Goal: Task Accomplishment & Management: Use online tool/utility

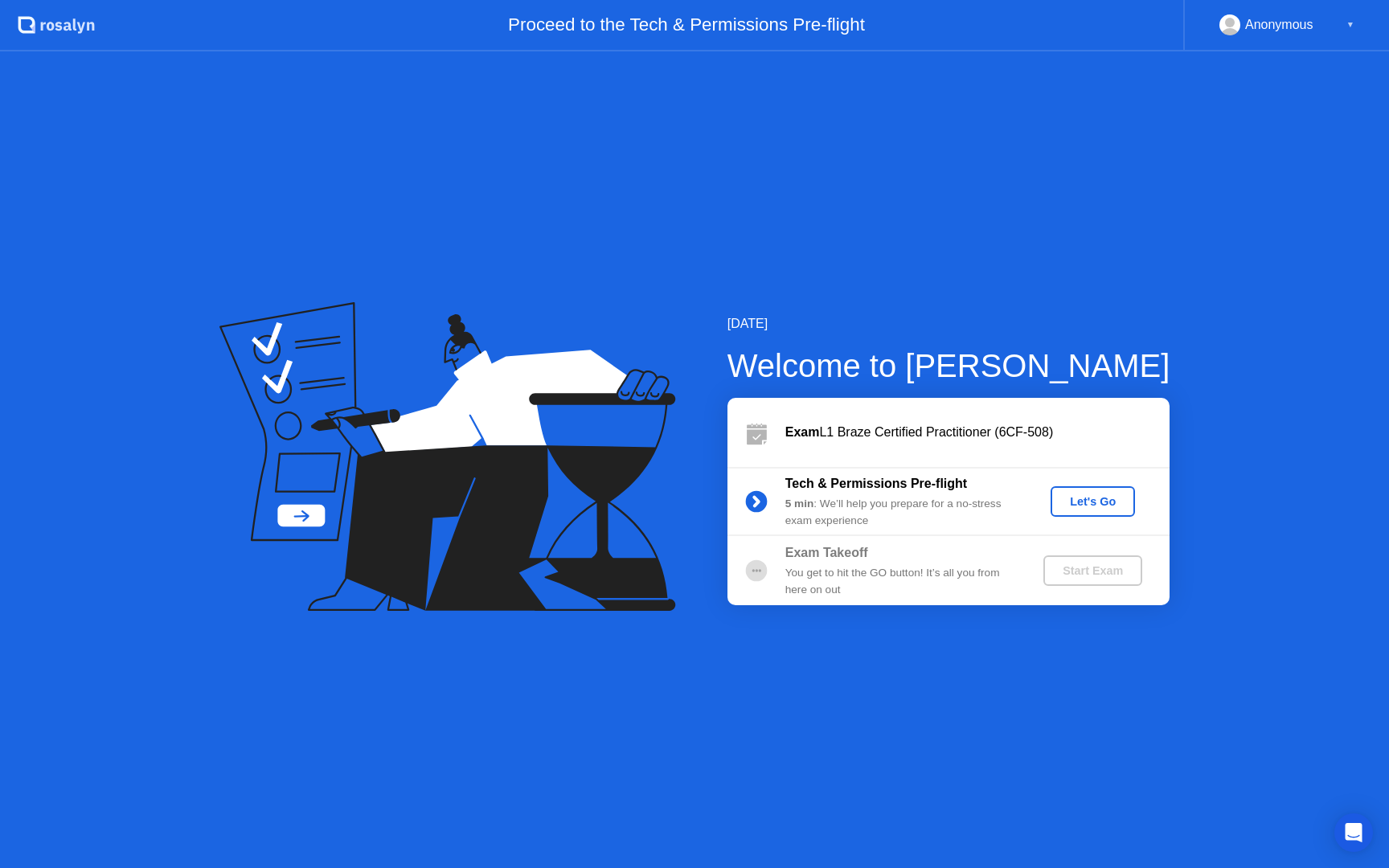
click at [1108, 501] on div "Let's Go" at bounding box center [1092, 501] width 71 height 13
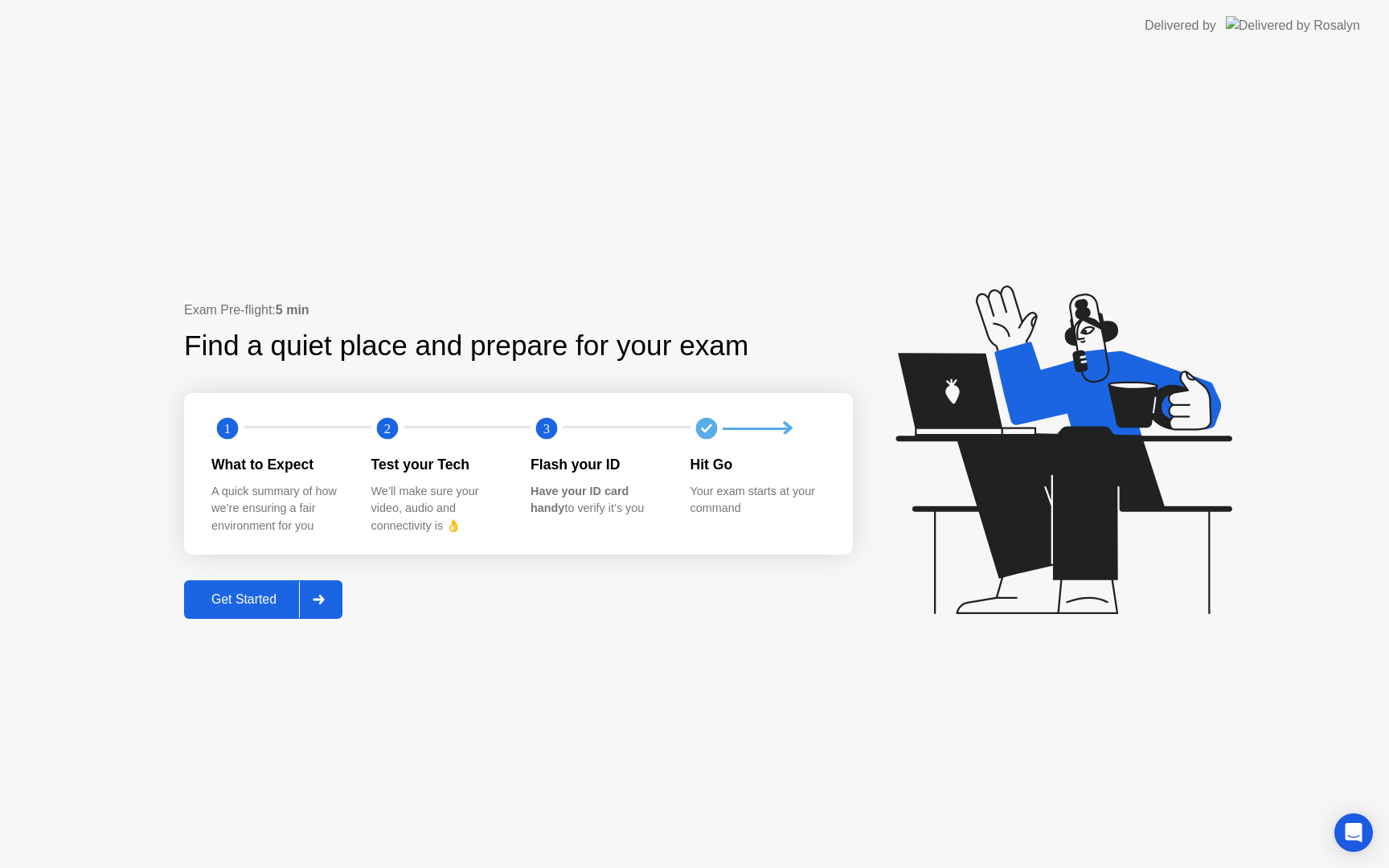
click at [259, 587] on button "Get Started" at bounding box center [263, 599] width 159 height 38
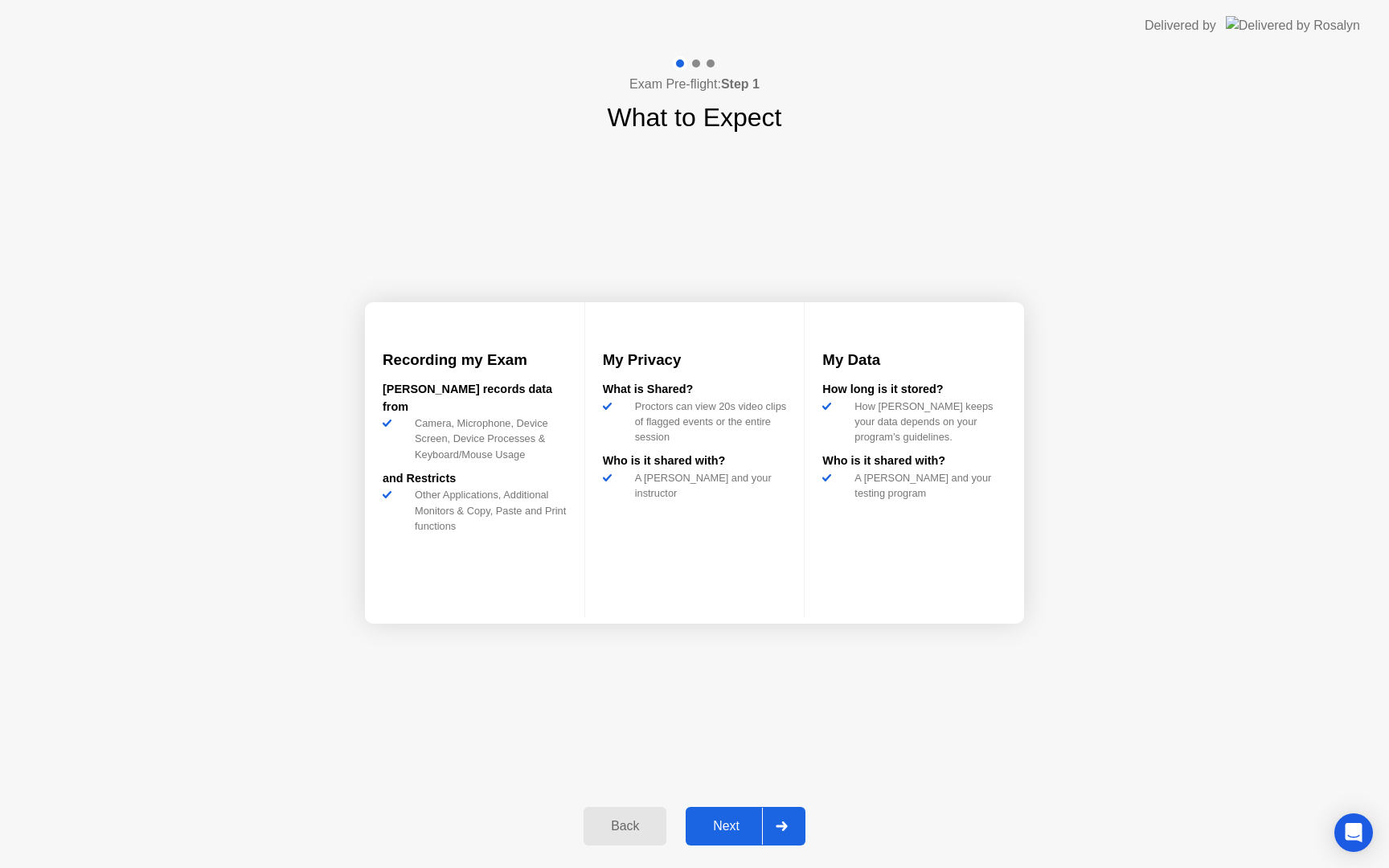
click at [712, 842] on button "Next" at bounding box center [745, 826] width 119 height 38
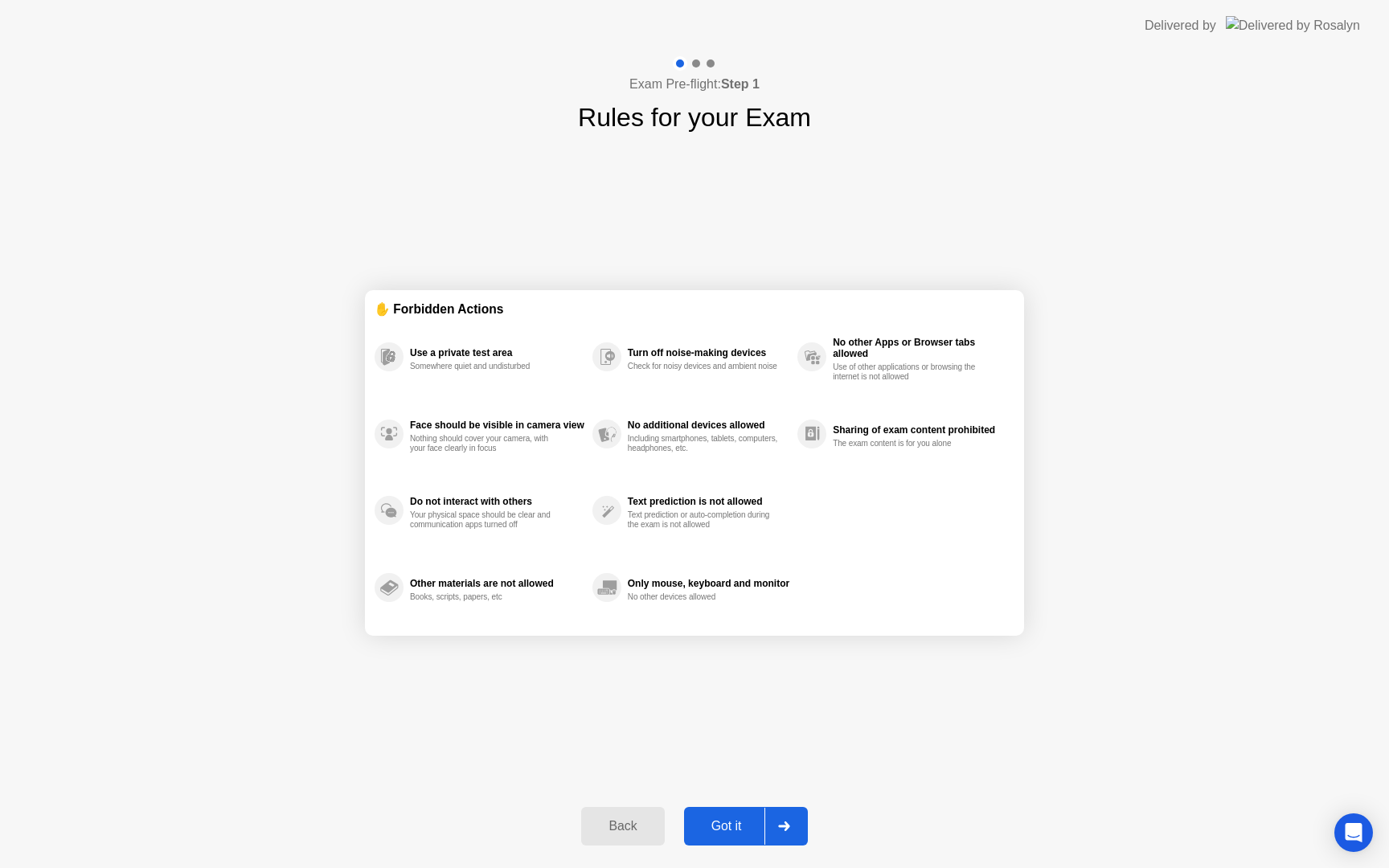
click at [712, 842] on button "Got it" at bounding box center [745, 826] width 124 height 38
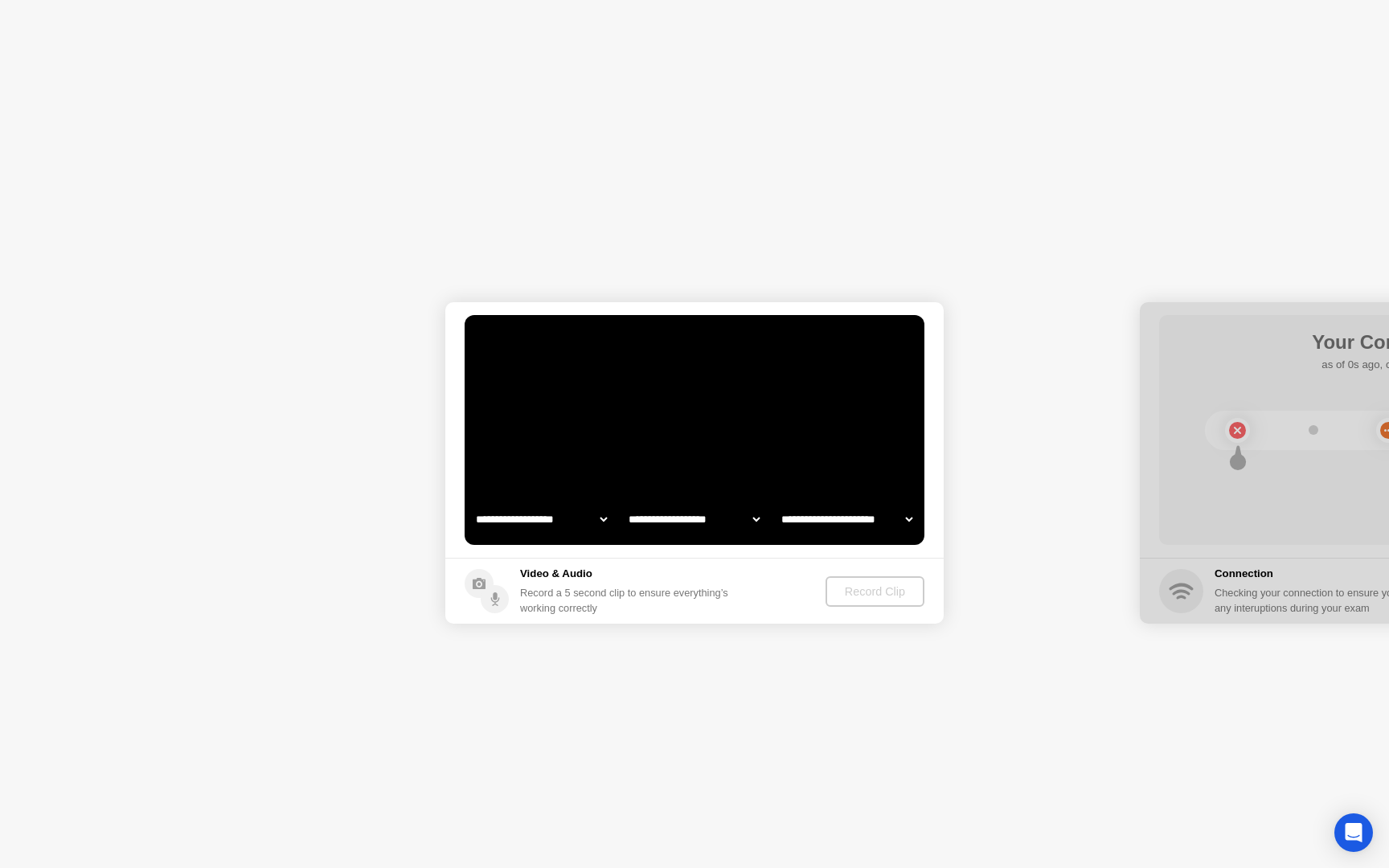
select select "**********"
select select "*******"
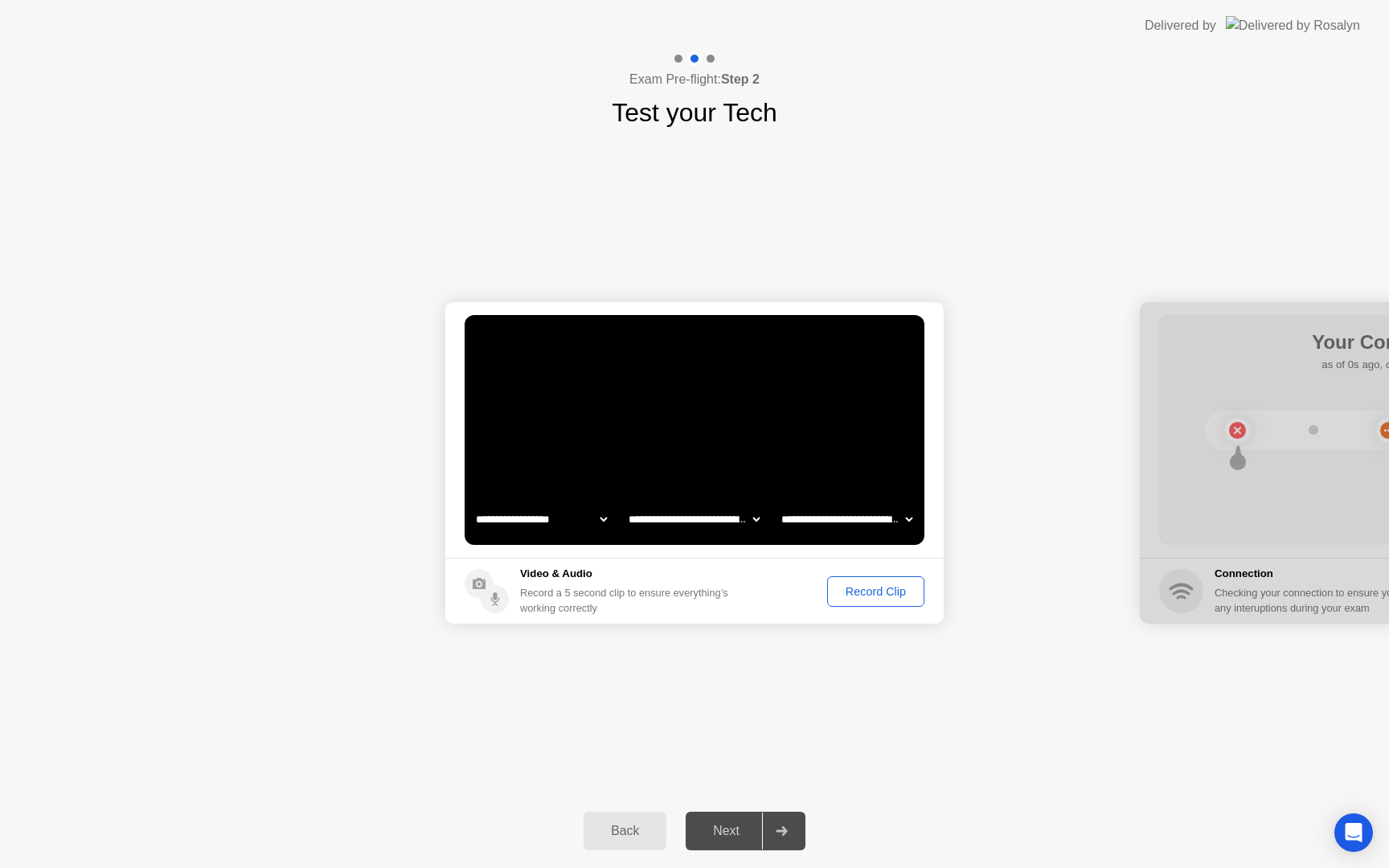
click at [735, 824] on div "Next" at bounding box center [726, 831] width 71 height 15
click at [735, 839] on div "Next" at bounding box center [726, 831] width 71 height 15
click at [710, 838] on div "Next" at bounding box center [726, 831] width 71 height 15
click at [711, 837] on div "Next" at bounding box center [726, 831] width 71 height 15
click at [868, 587] on div "Record Clip" at bounding box center [875, 591] width 86 height 13
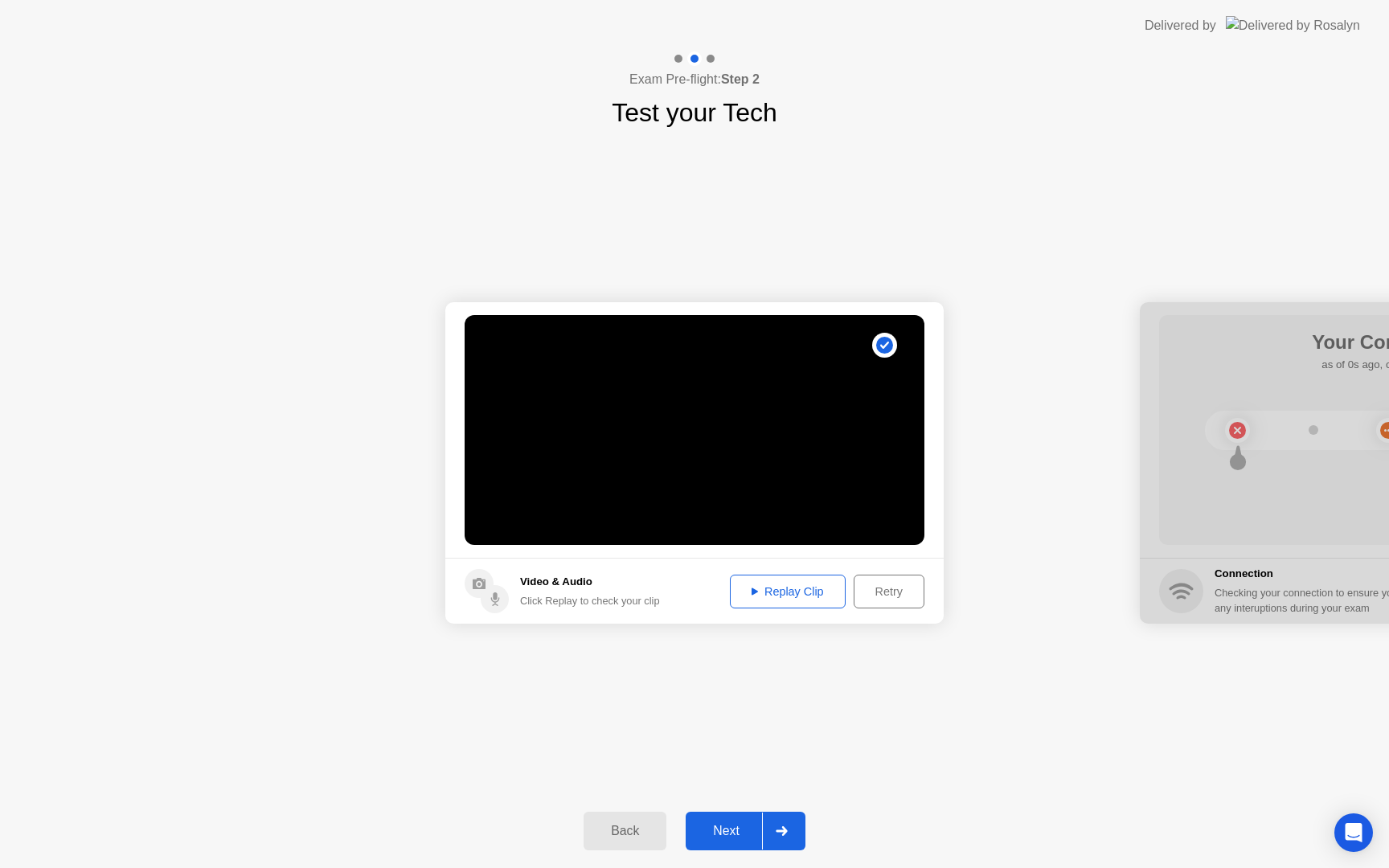
click at [730, 834] on div "Next" at bounding box center [726, 831] width 71 height 15
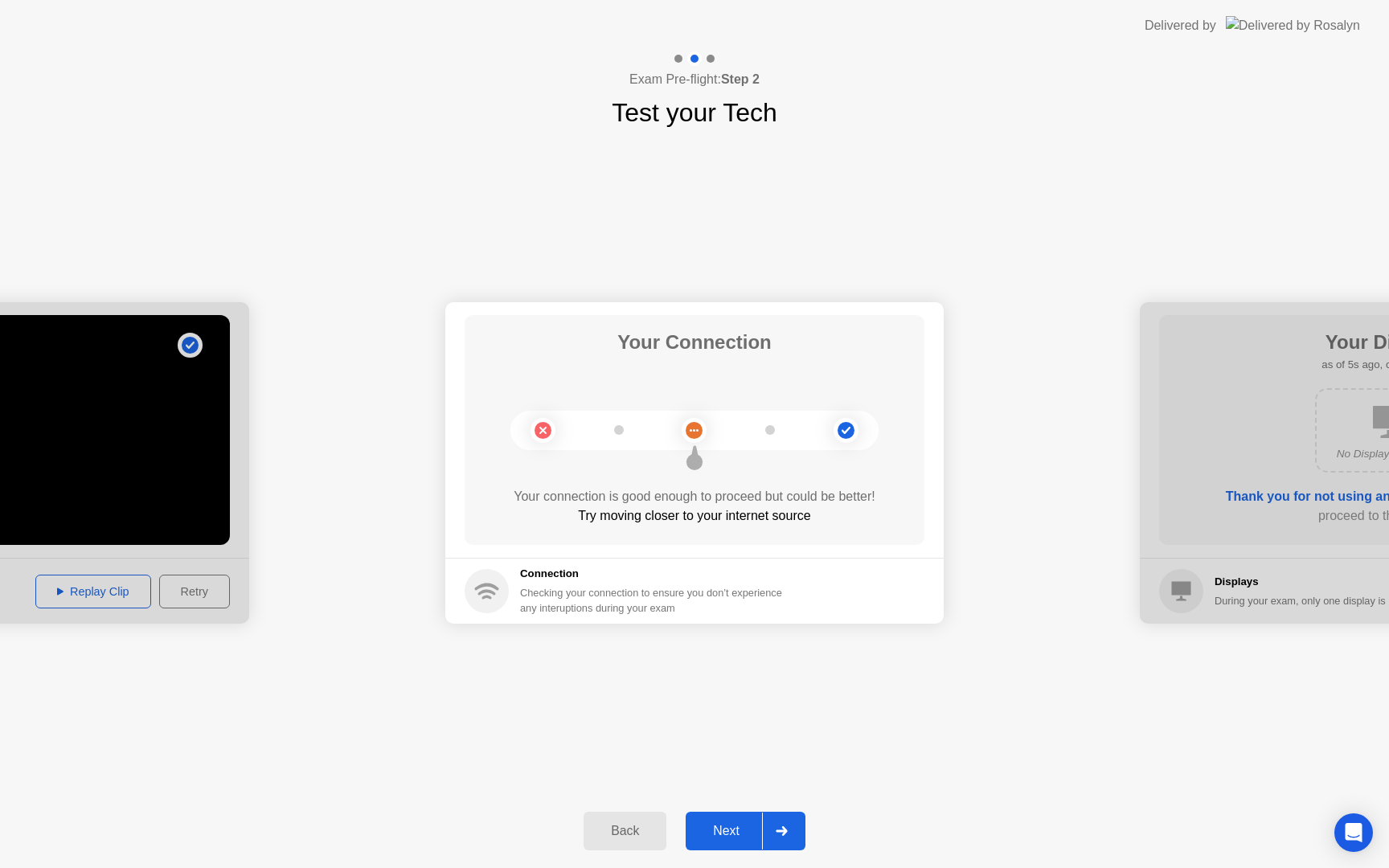
click at [734, 828] on div "Next" at bounding box center [726, 831] width 71 height 15
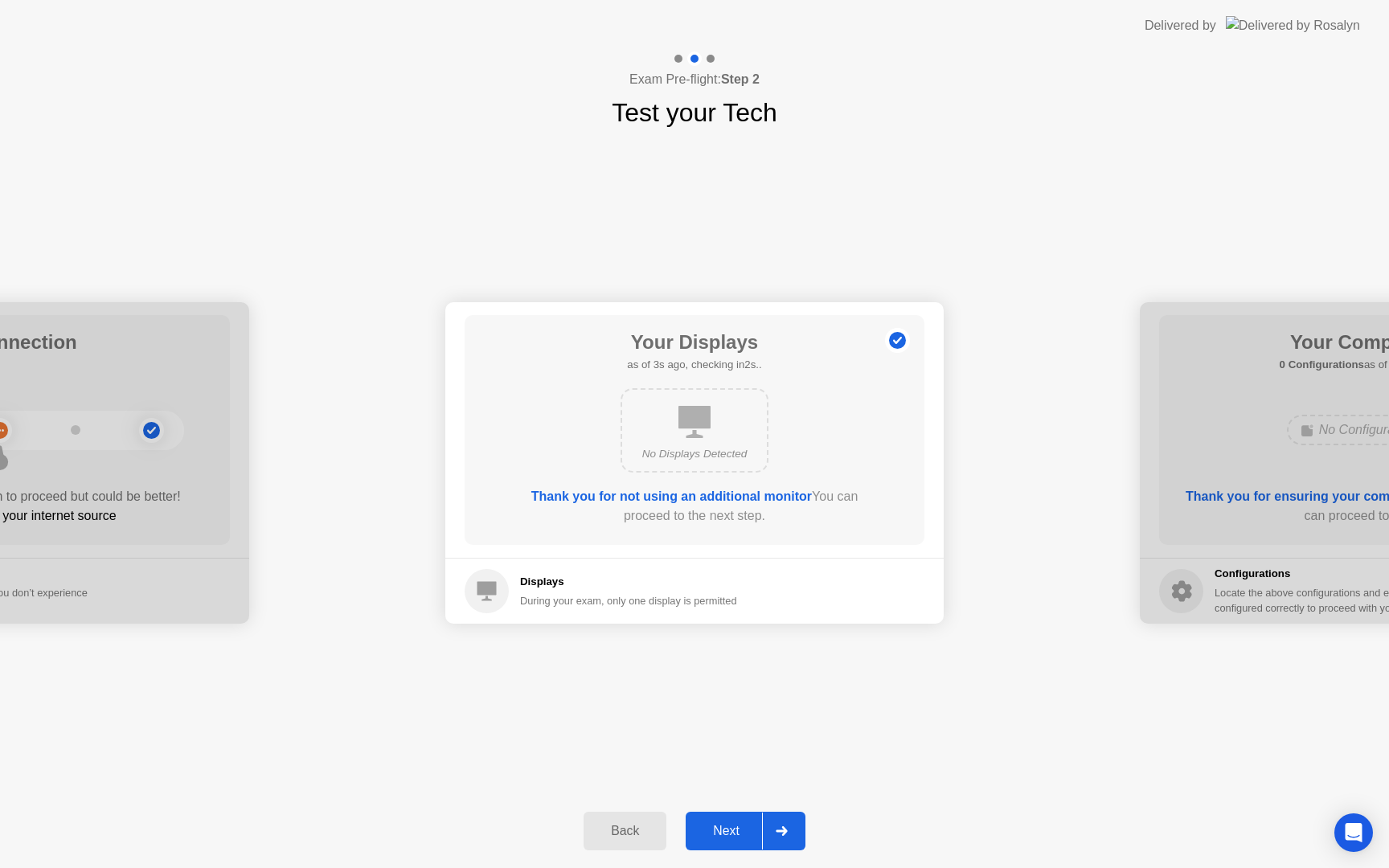
click at [734, 830] on div "Next" at bounding box center [726, 831] width 71 height 15
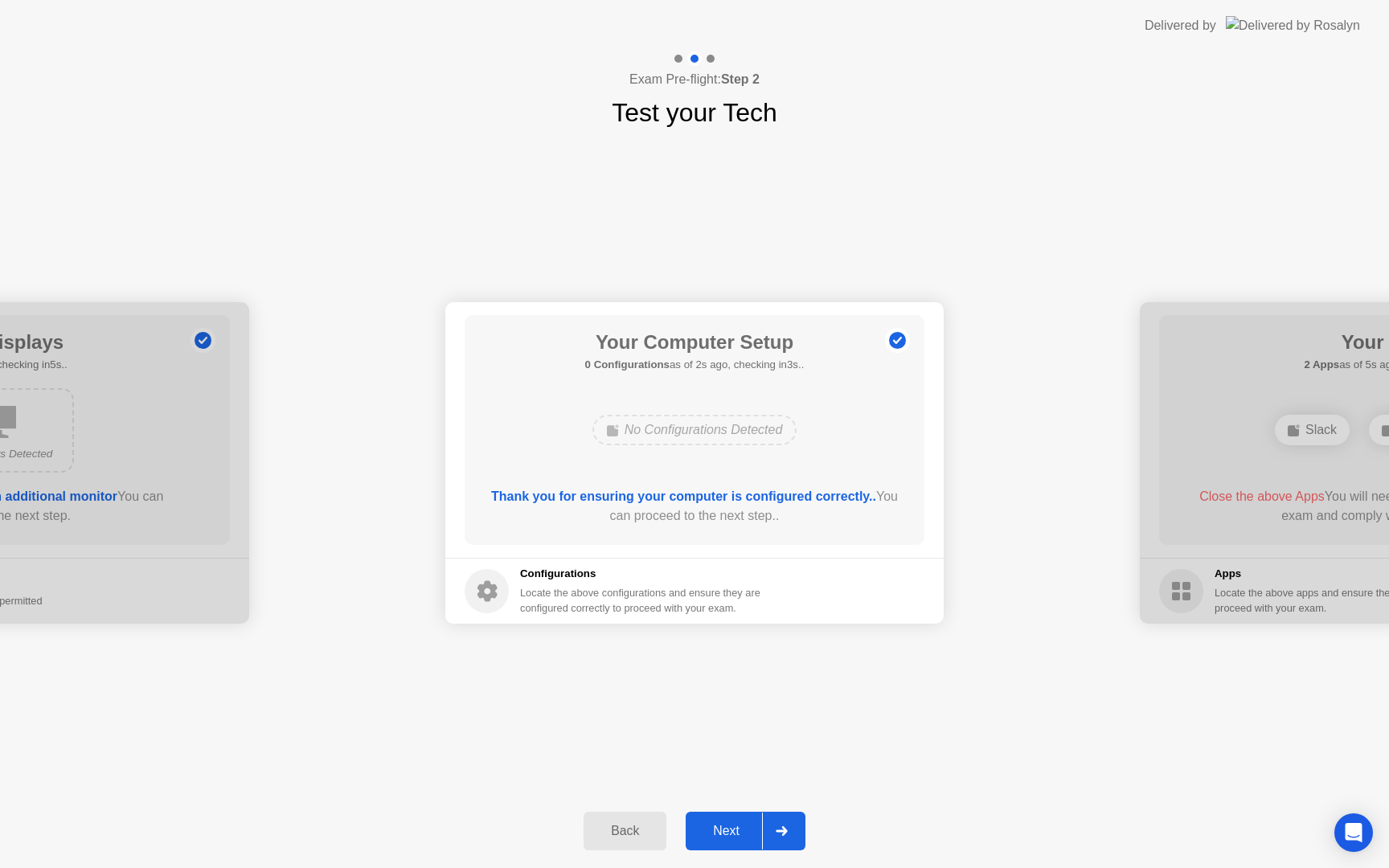
click at [734, 829] on div "Next" at bounding box center [726, 831] width 71 height 15
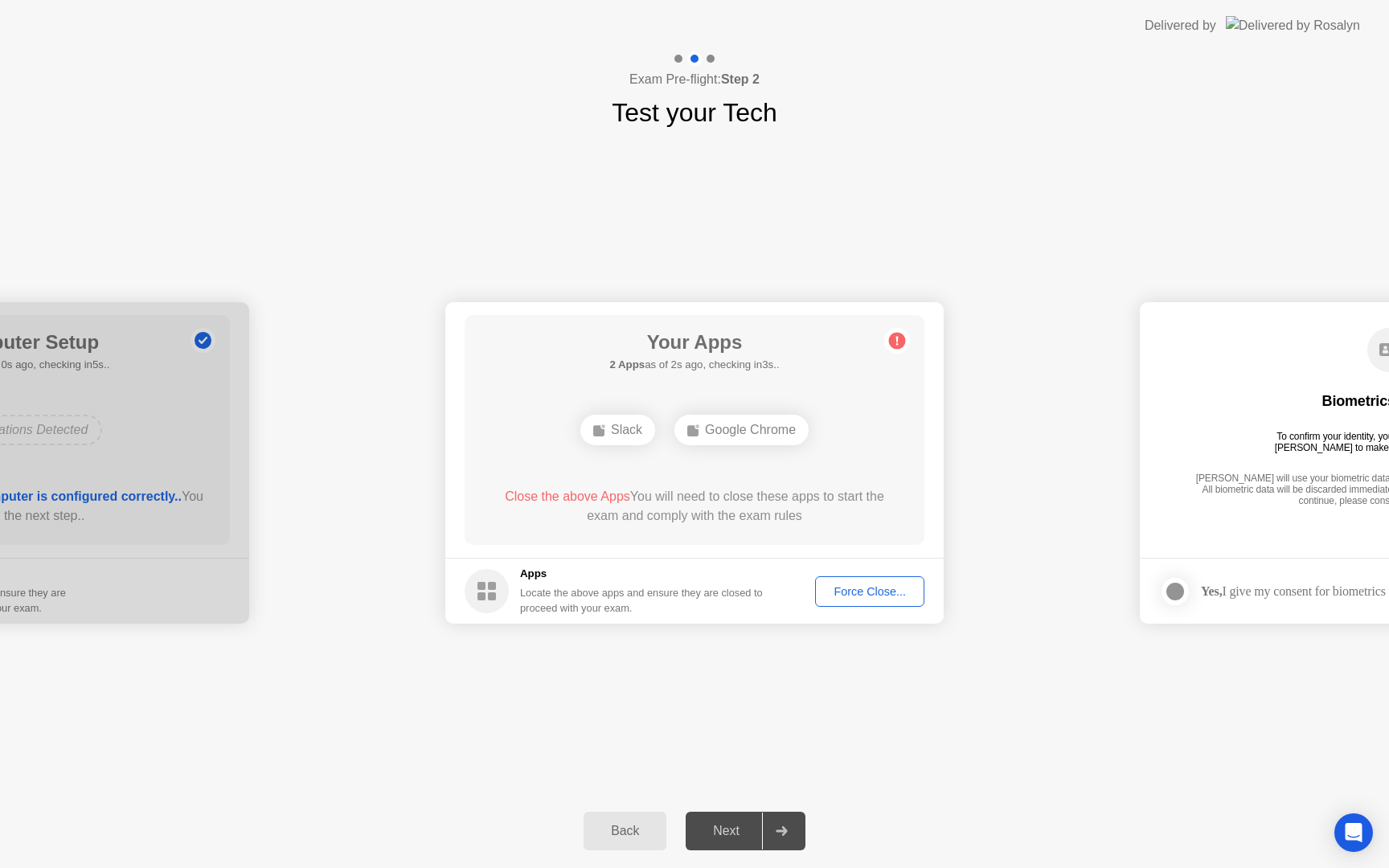
click at [867, 591] on div "Force Close..." at bounding box center [870, 591] width 98 height 13
click at [880, 585] on div "Force Close..." at bounding box center [870, 591] width 98 height 13
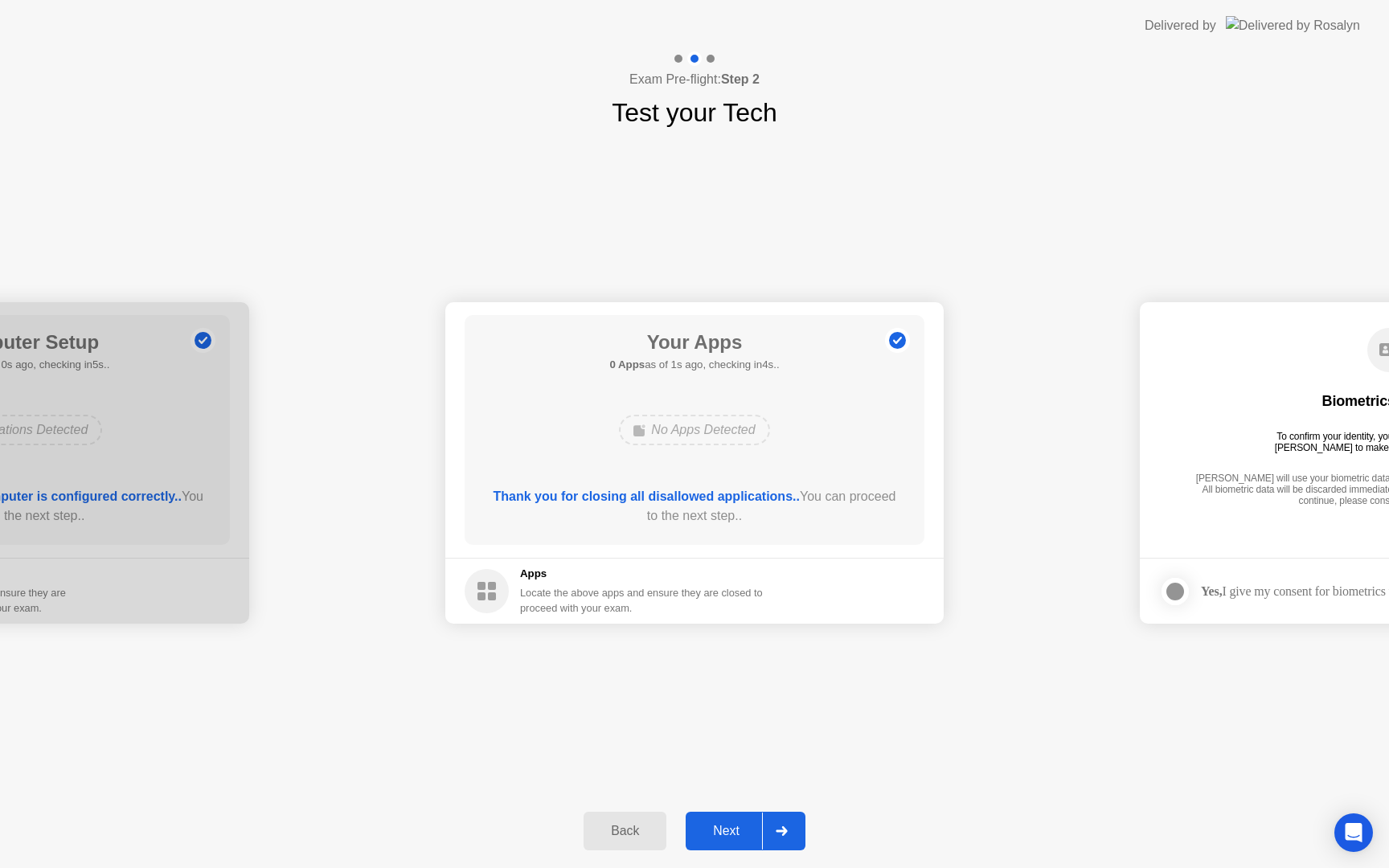
click at [727, 845] on button "Next" at bounding box center [745, 830] width 119 height 38
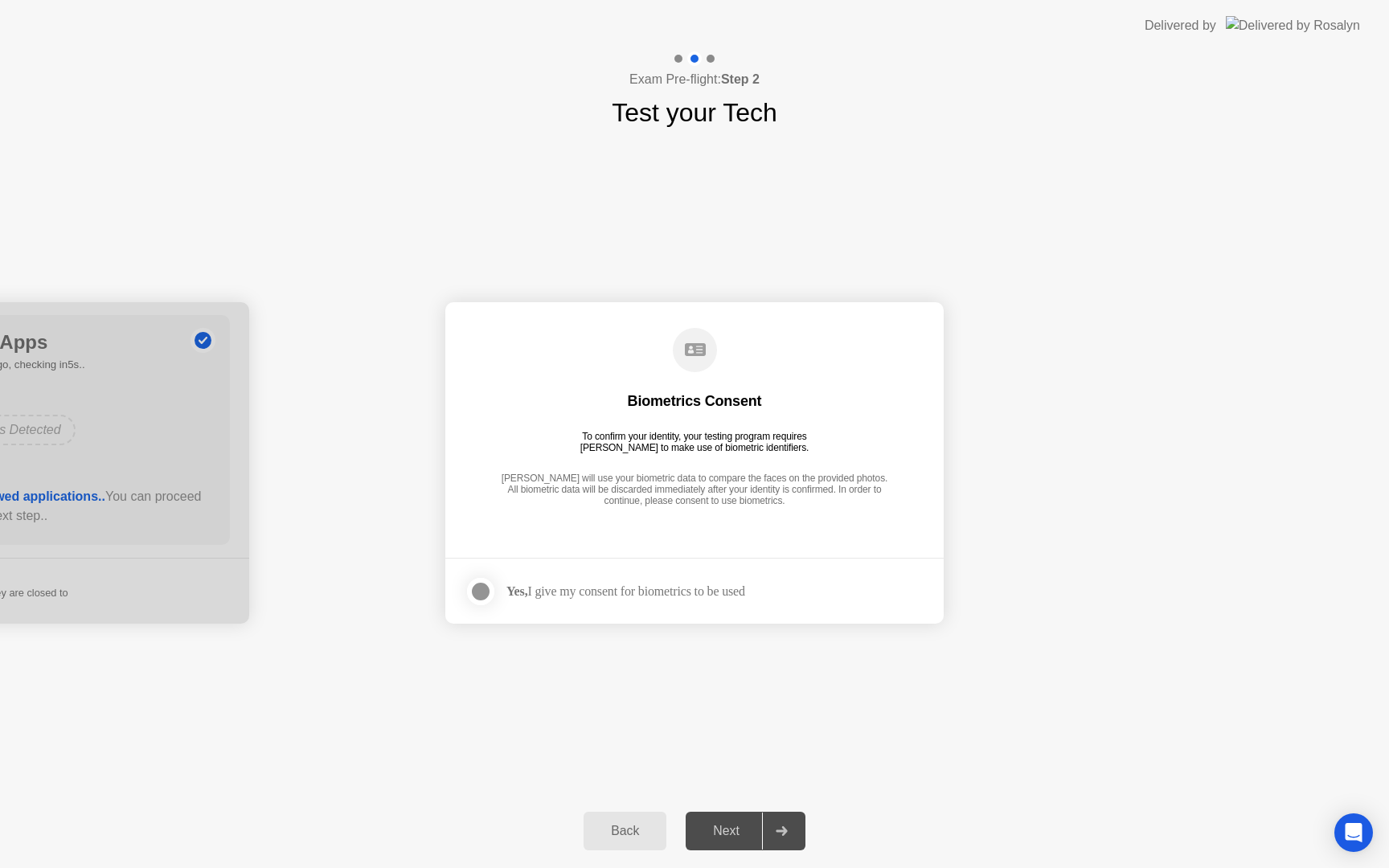
click at [728, 839] on div "Next" at bounding box center [726, 831] width 71 height 15
click at [551, 587] on div "Yes, I give my consent for biometrics to be used" at bounding box center [626, 591] width 239 height 16
click at [473, 597] on div at bounding box center [481, 591] width 20 height 20
click at [715, 835] on div "Next" at bounding box center [726, 831] width 71 height 15
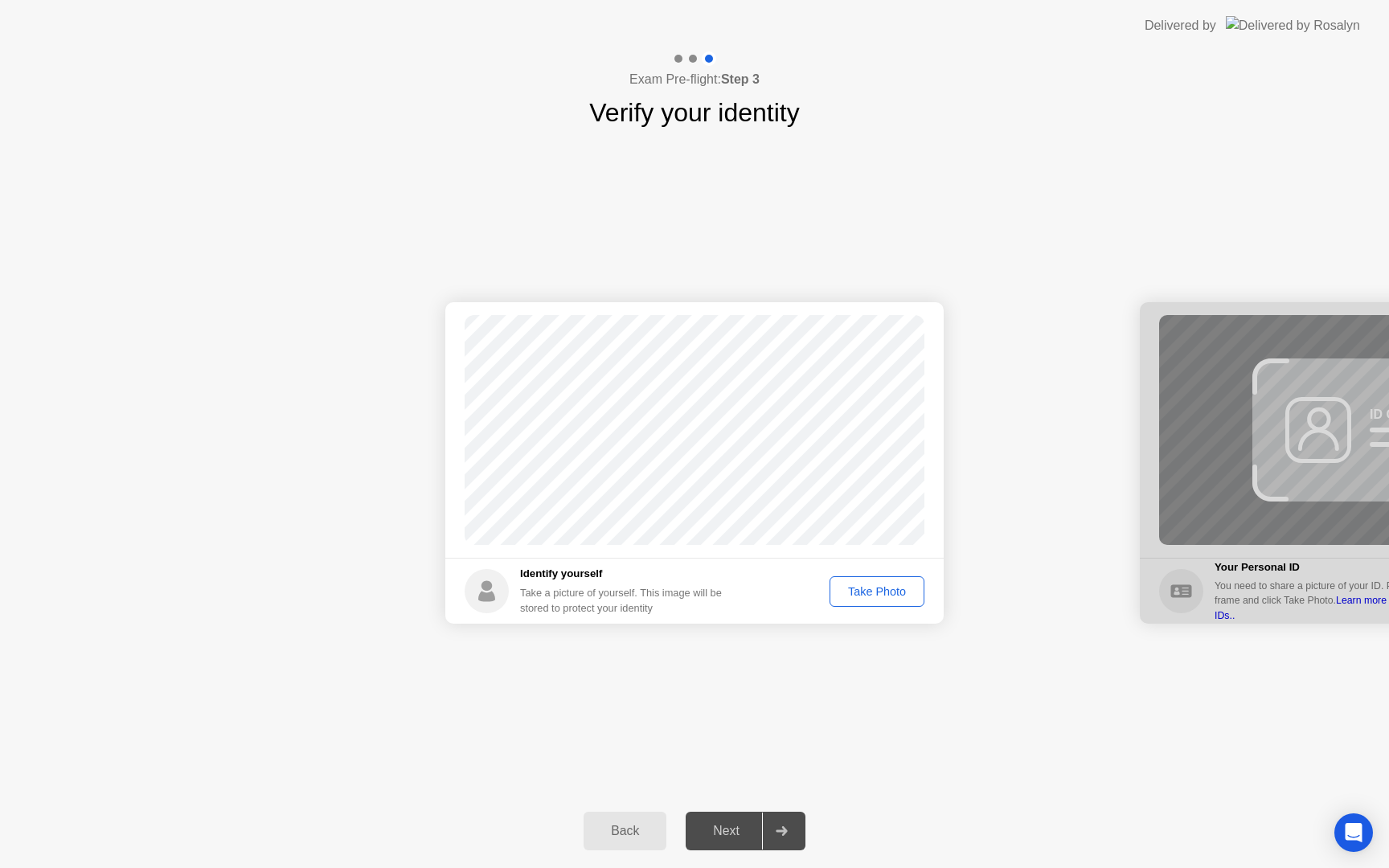
click at [892, 594] on div "Take Photo" at bounding box center [877, 591] width 83 height 13
click at [735, 841] on button "Next" at bounding box center [745, 830] width 119 height 38
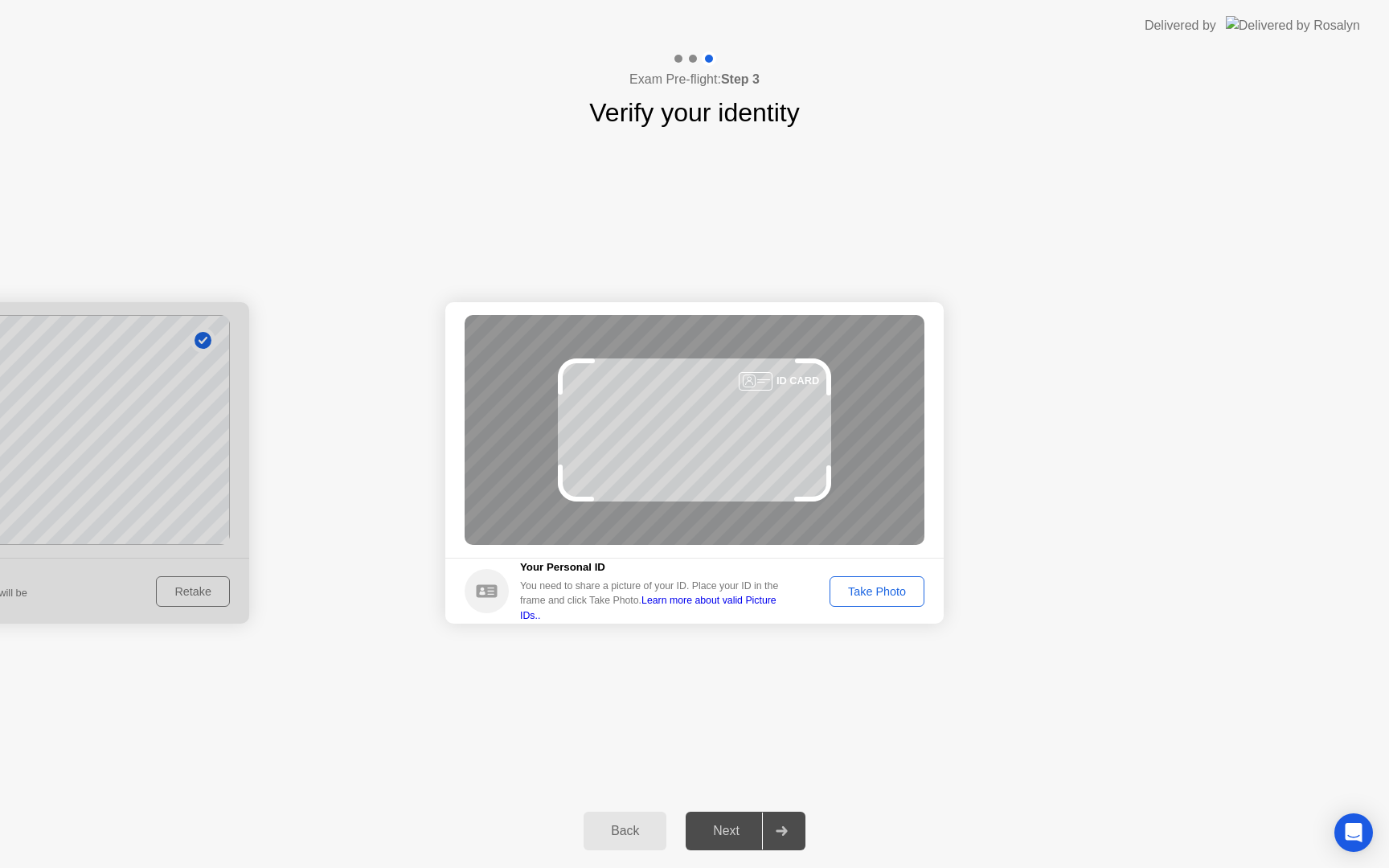
click at [868, 618] on footer "Your Personal ID You need to share a picture of your ID. Place your ID in the f…" at bounding box center [694, 591] width 498 height 66
click at [870, 598] on div "Take Photo" at bounding box center [877, 591] width 83 height 13
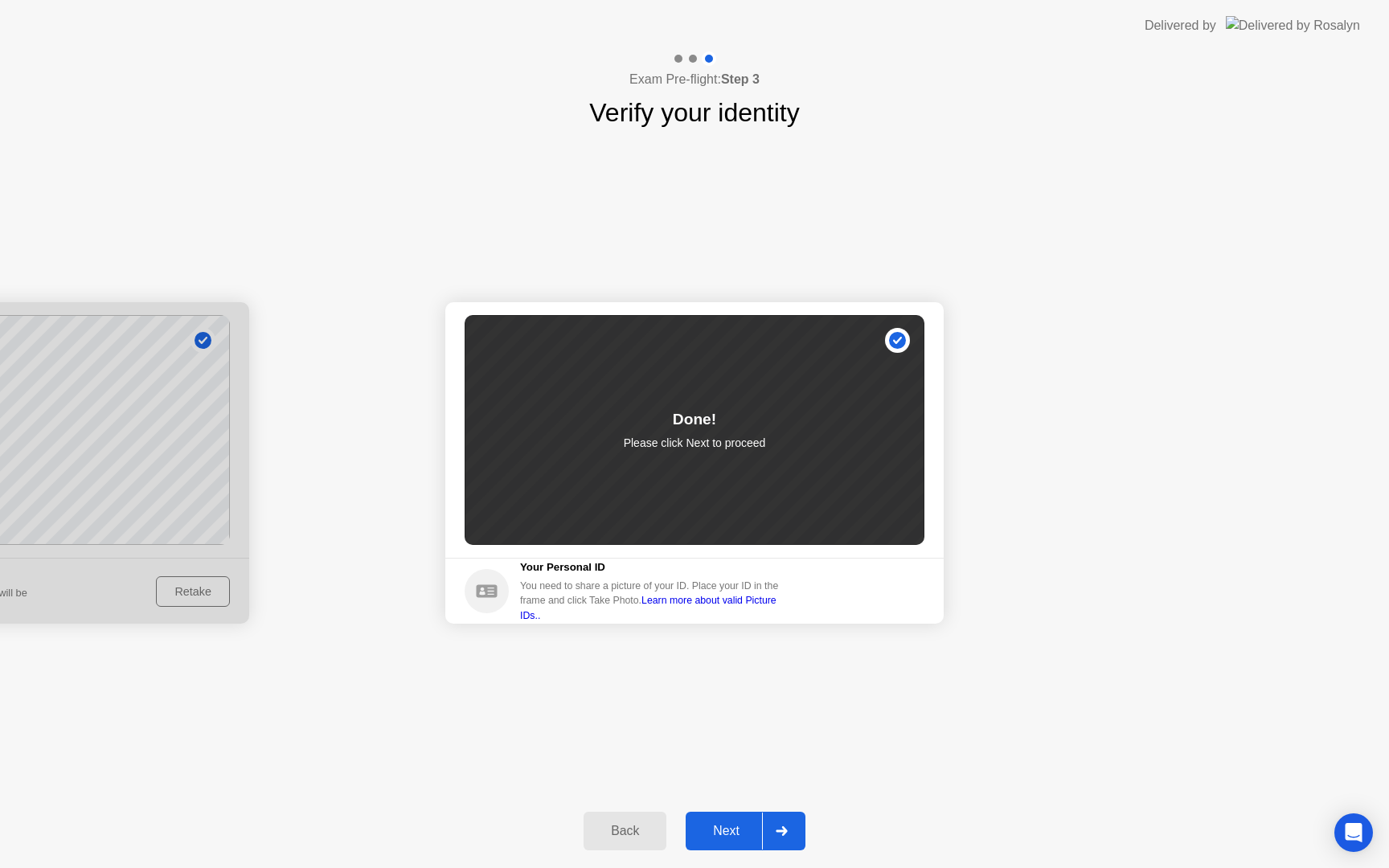
click at [730, 834] on div "Next" at bounding box center [726, 831] width 71 height 15
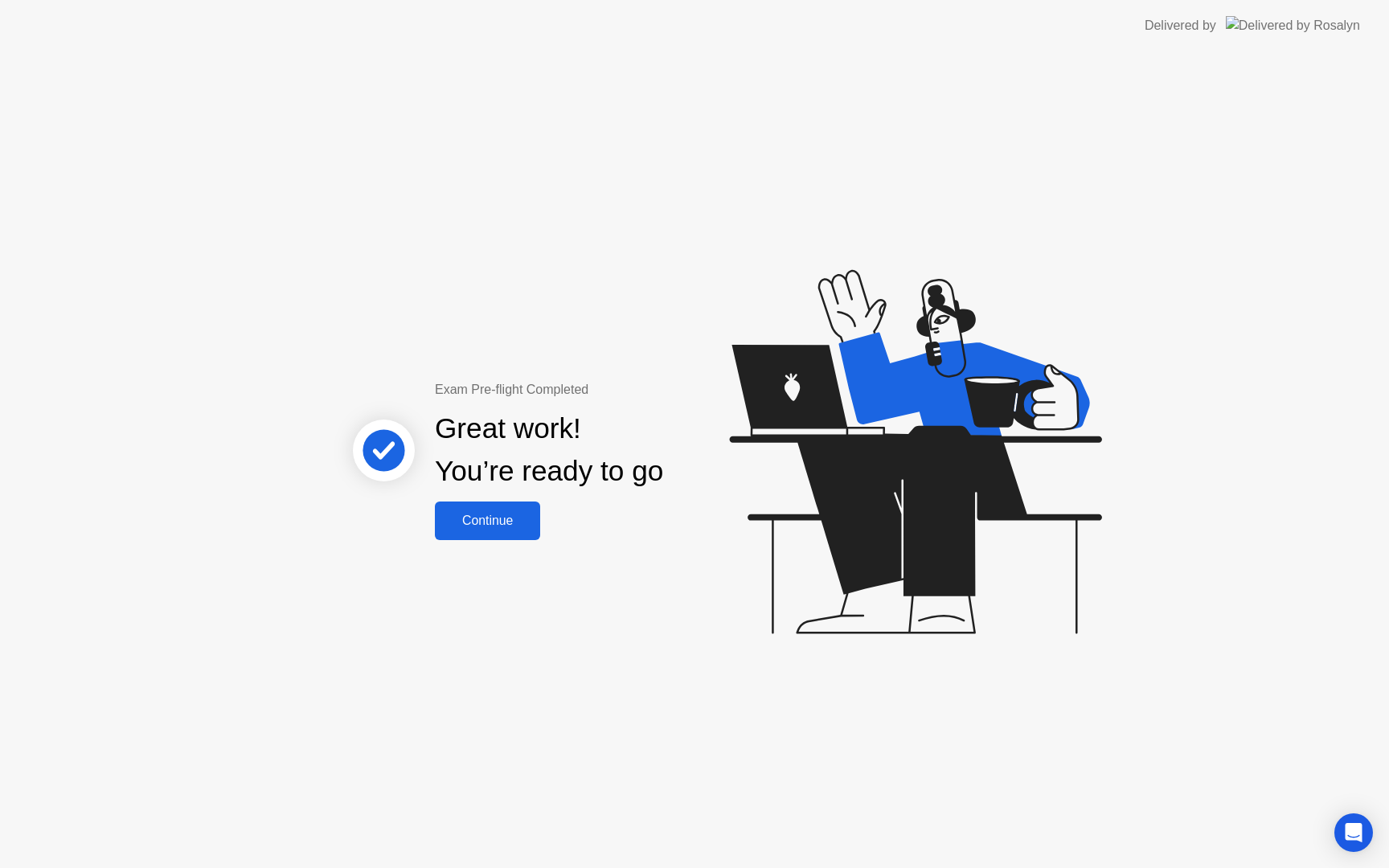
click at [479, 514] on div "Continue" at bounding box center [487, 521] width 96 height 15
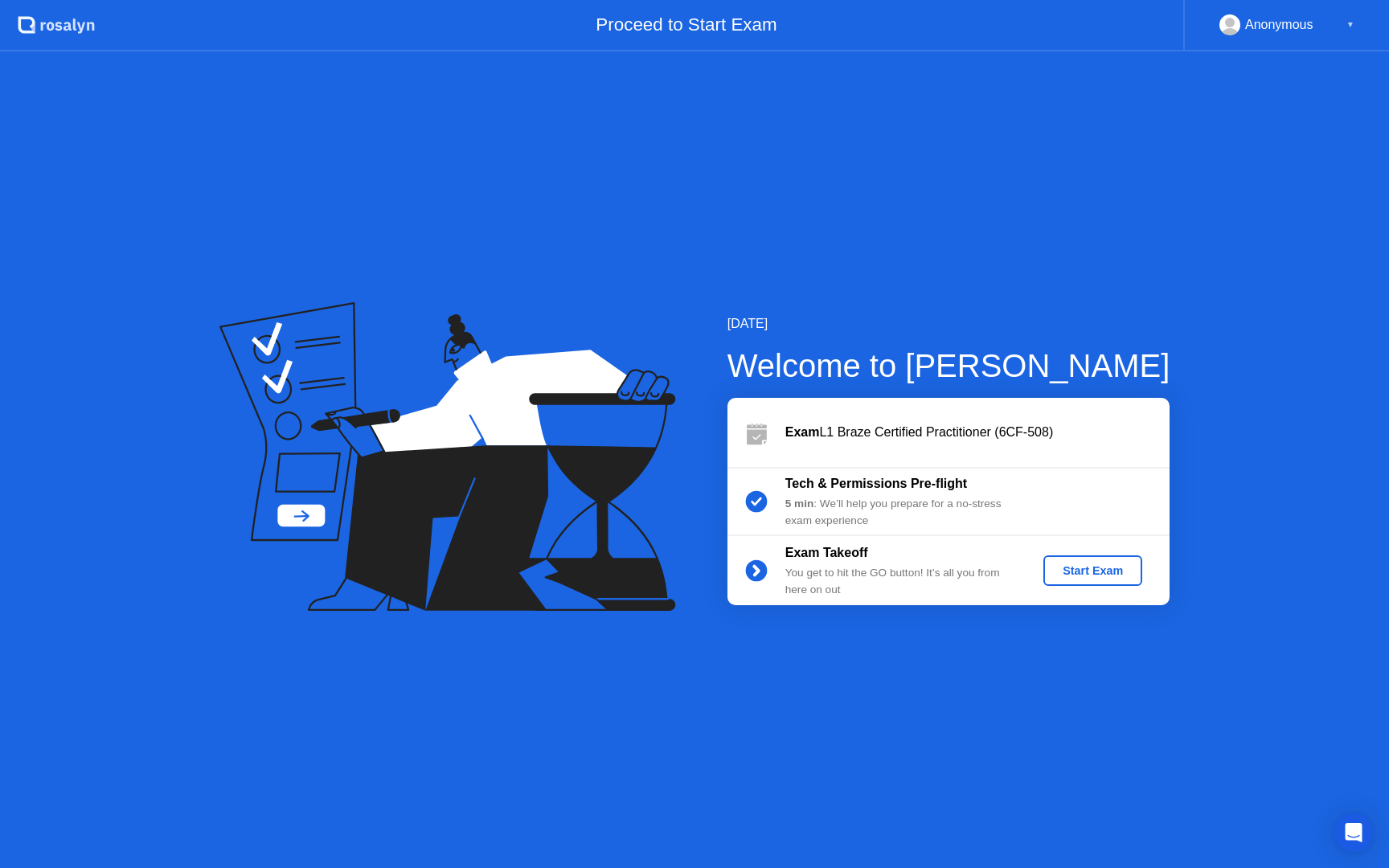
click at [1117, 573] on div "Start Exam" at bounding box center [1092, 571] width 86 height 13
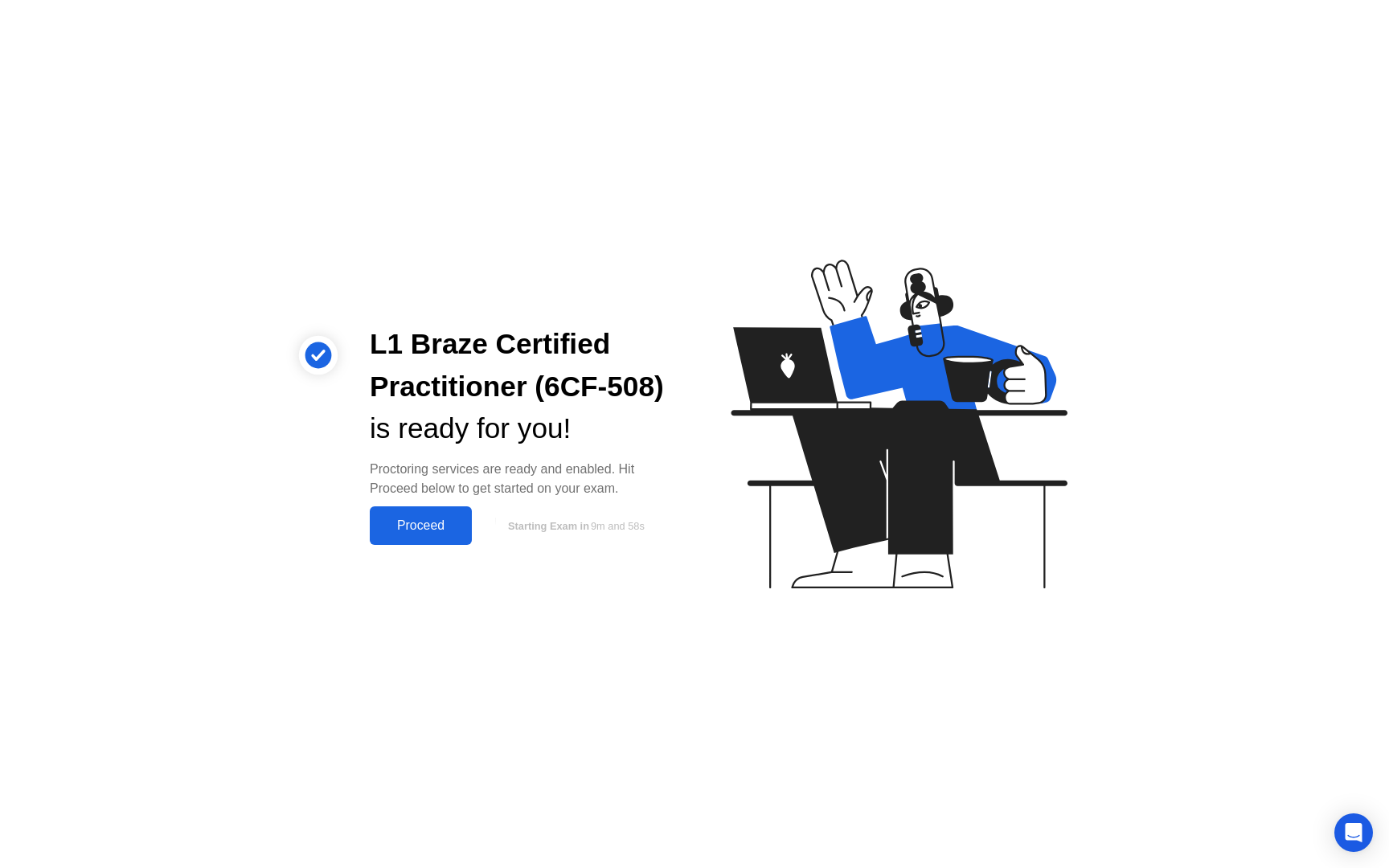
click at [423, 541] on button "Proceed" at bounding box center [420, 525] width 102 height 38
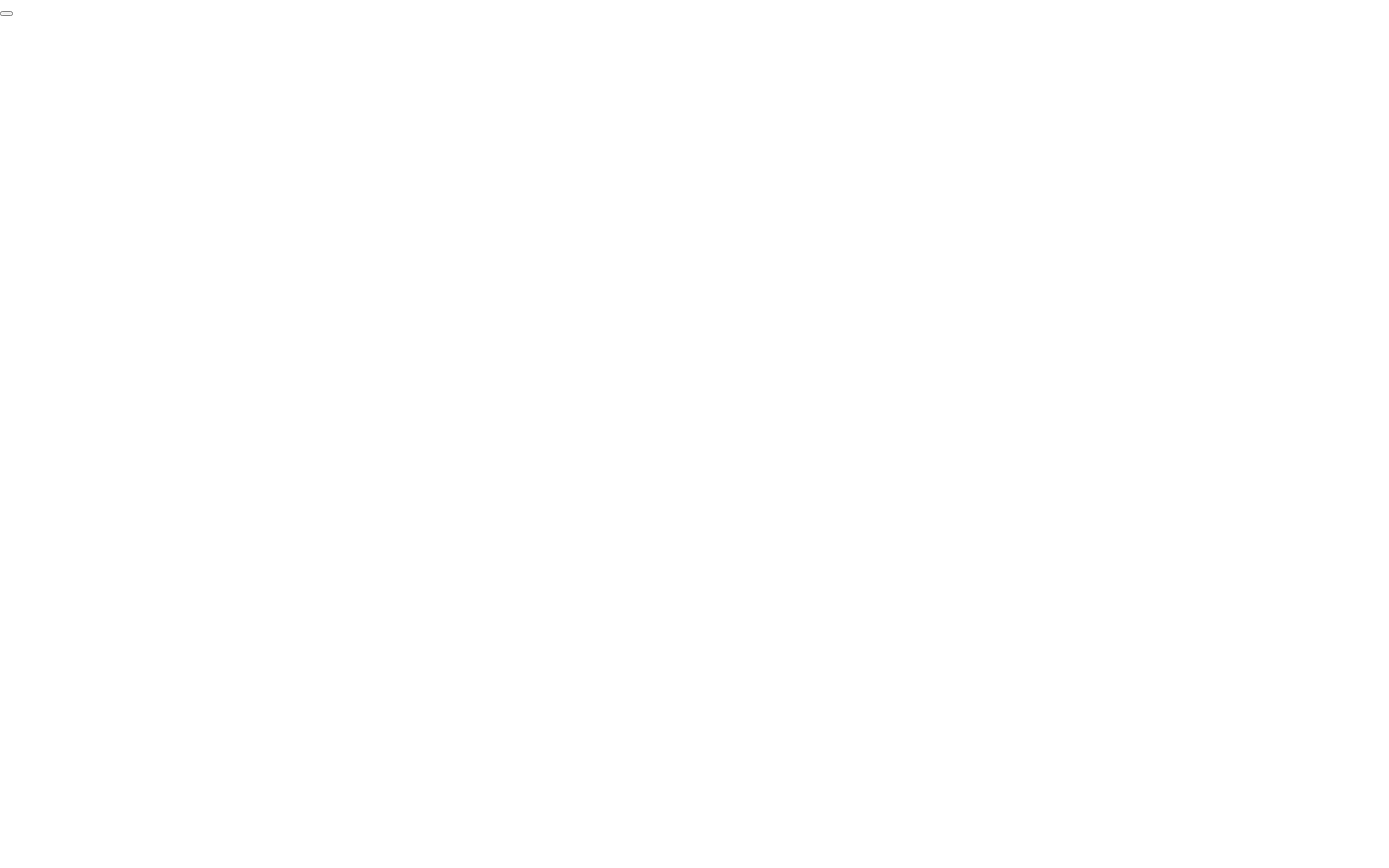
click div "End Proctoring Session"
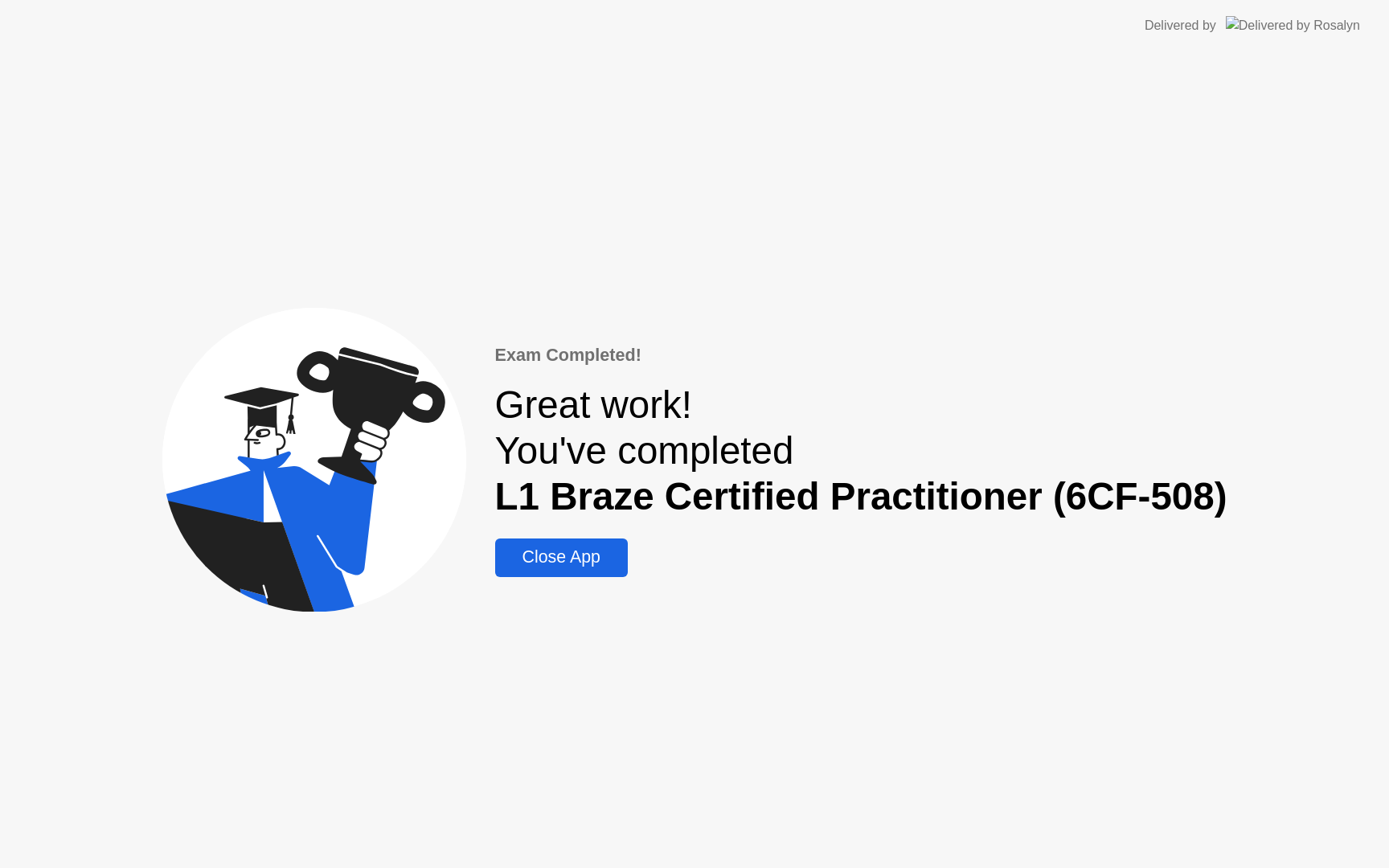
click at [603, 556] on div "Close App" at bounding box center [561, 557] width 123 height 20
